Goal: Information Seeking & Learning: Understand process/instructions

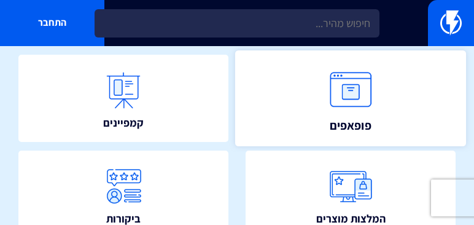
scroll to position [316, 0]
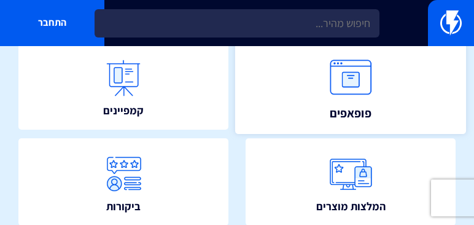
click at [311, 108] on link "פופאפים" at bounding box center [350, 86] width 231 height 96
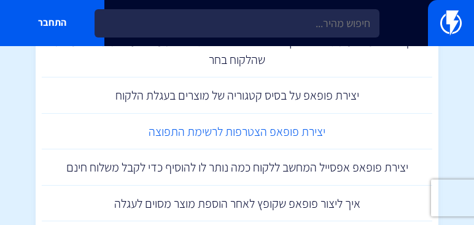
scroll to position [1298, 0]
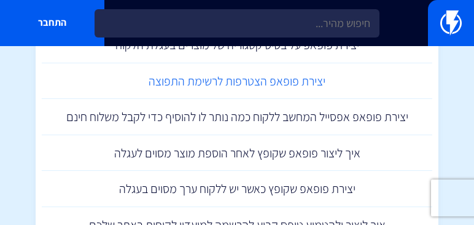
click at [154, 87] on link "יצירת פופאפ הצטרפות לרשימת התפוצה" at bounding box center [237, 81] width 391 height 36
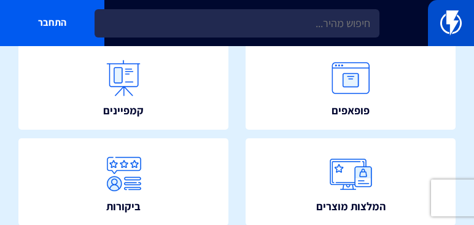
click at [431, 23] on link at bounding box center [451, 23] width 46 height 46
